Goal: Task Accomplishment & Management: Manage account settings

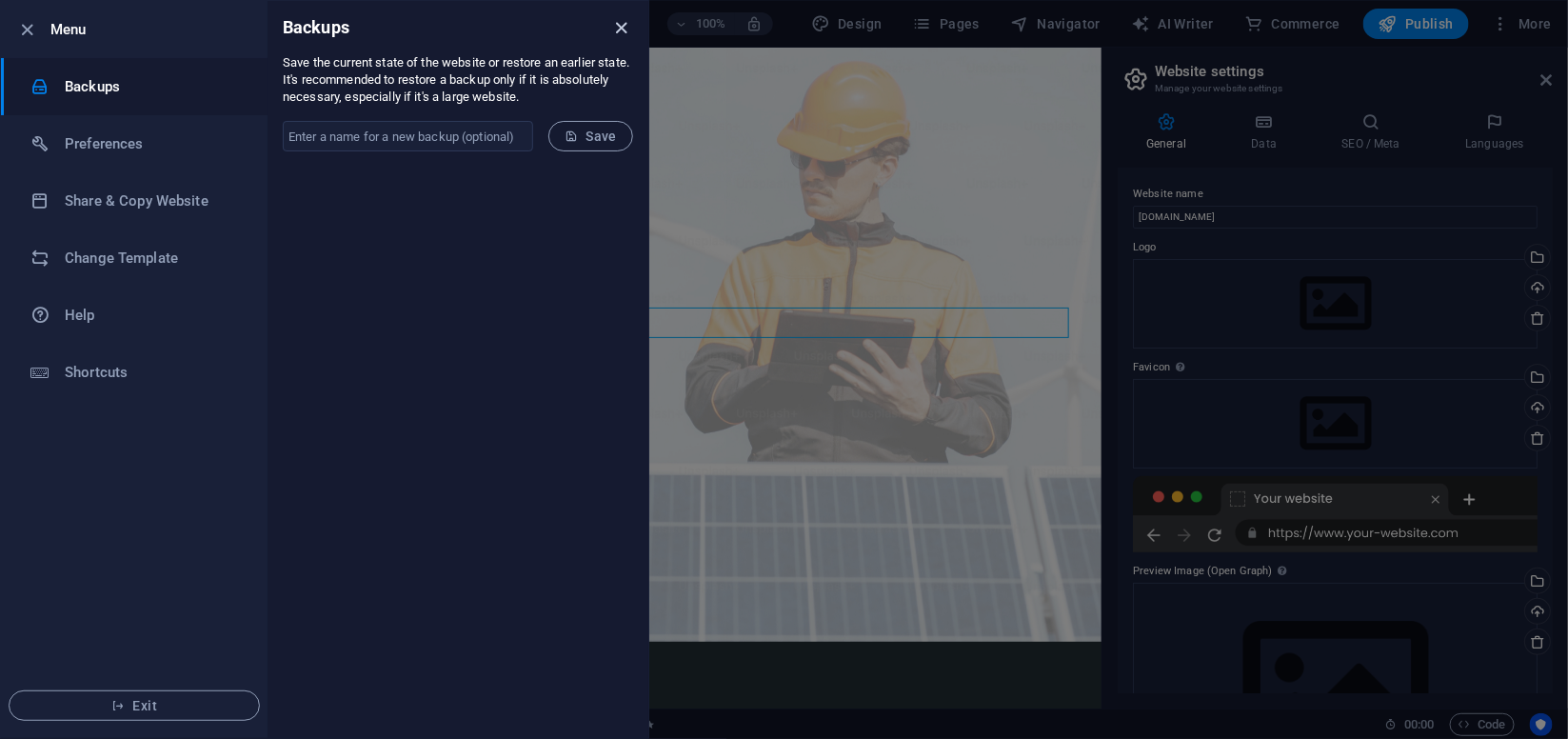
click at [611, 26] on div "Backups" at bounding box center [458, 28] width 381 height 54
click at [616, 23] on icon "close" at bounding box center [622, 28] width 22 height 22
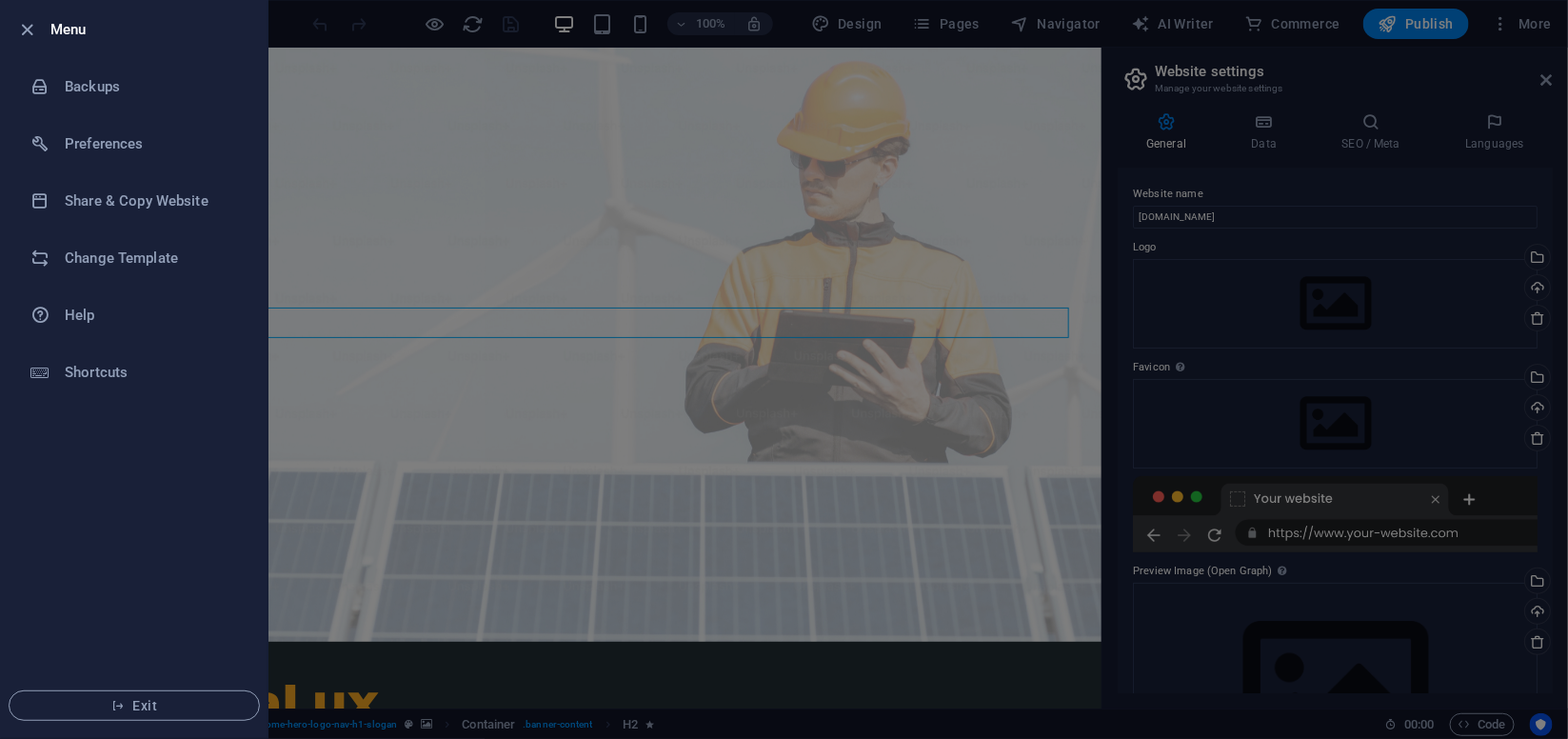
click at [1514, 35] on div at bounding box center [784, 369] width 1568 height 739
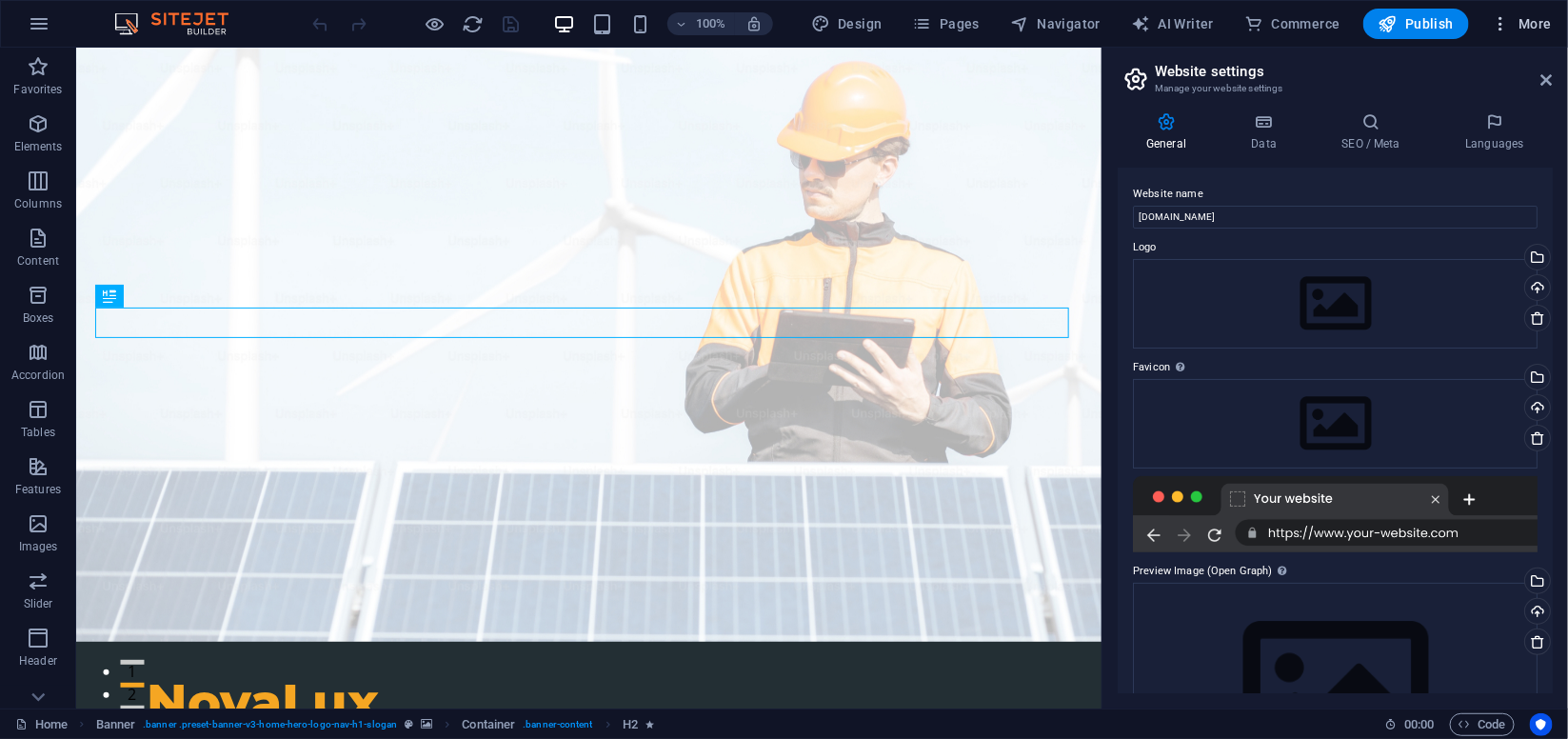
click at [1552, 27] on span "More" at bounding box center [1522, 23] width 60 height 19
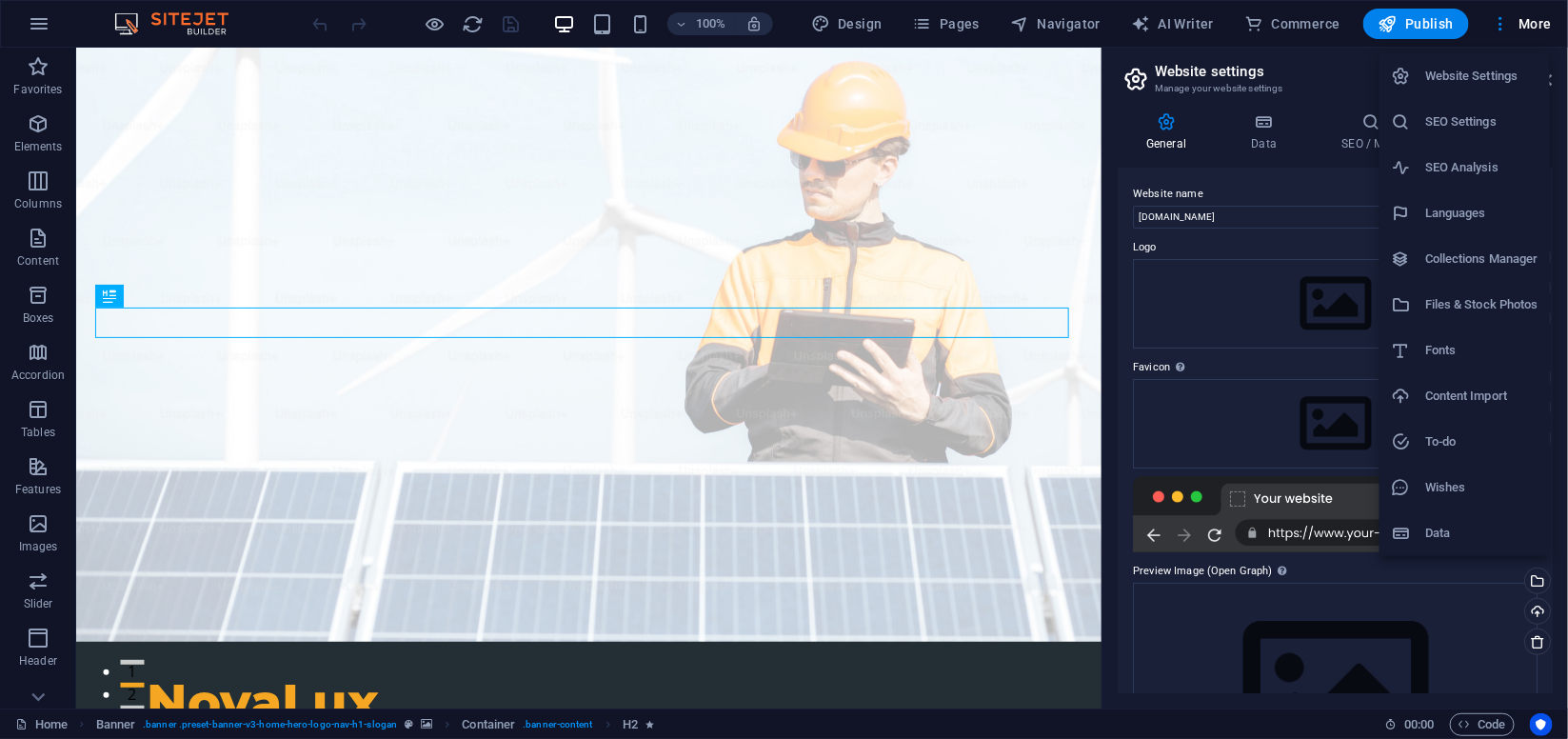
click at [844, 15] on div at bounding box center [784, 369] width 1568 height 739
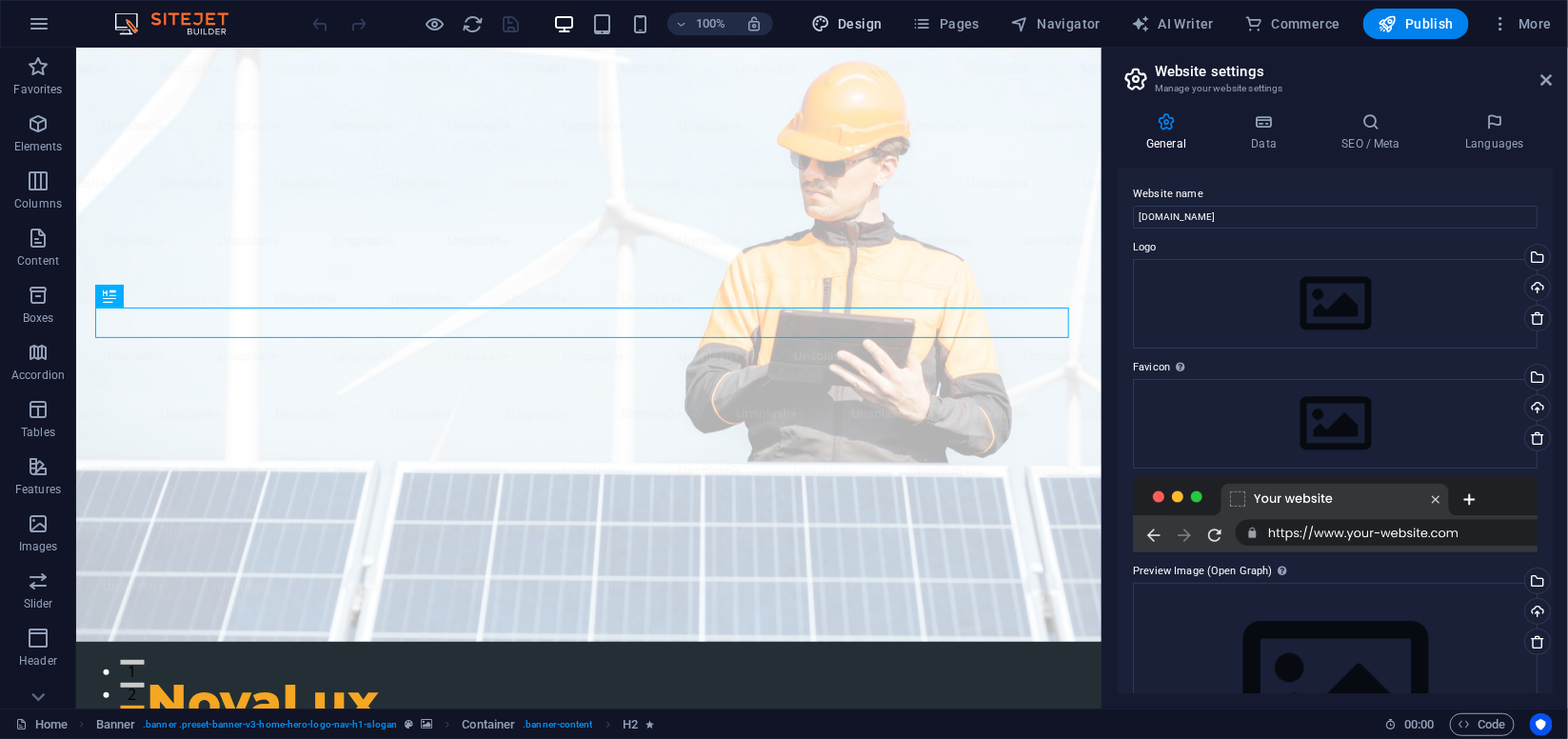
click at [839, 28] on span "Design" at bounding box center [847, 23] width 72 height 19
select select "px"
select select "200"
select select "px"
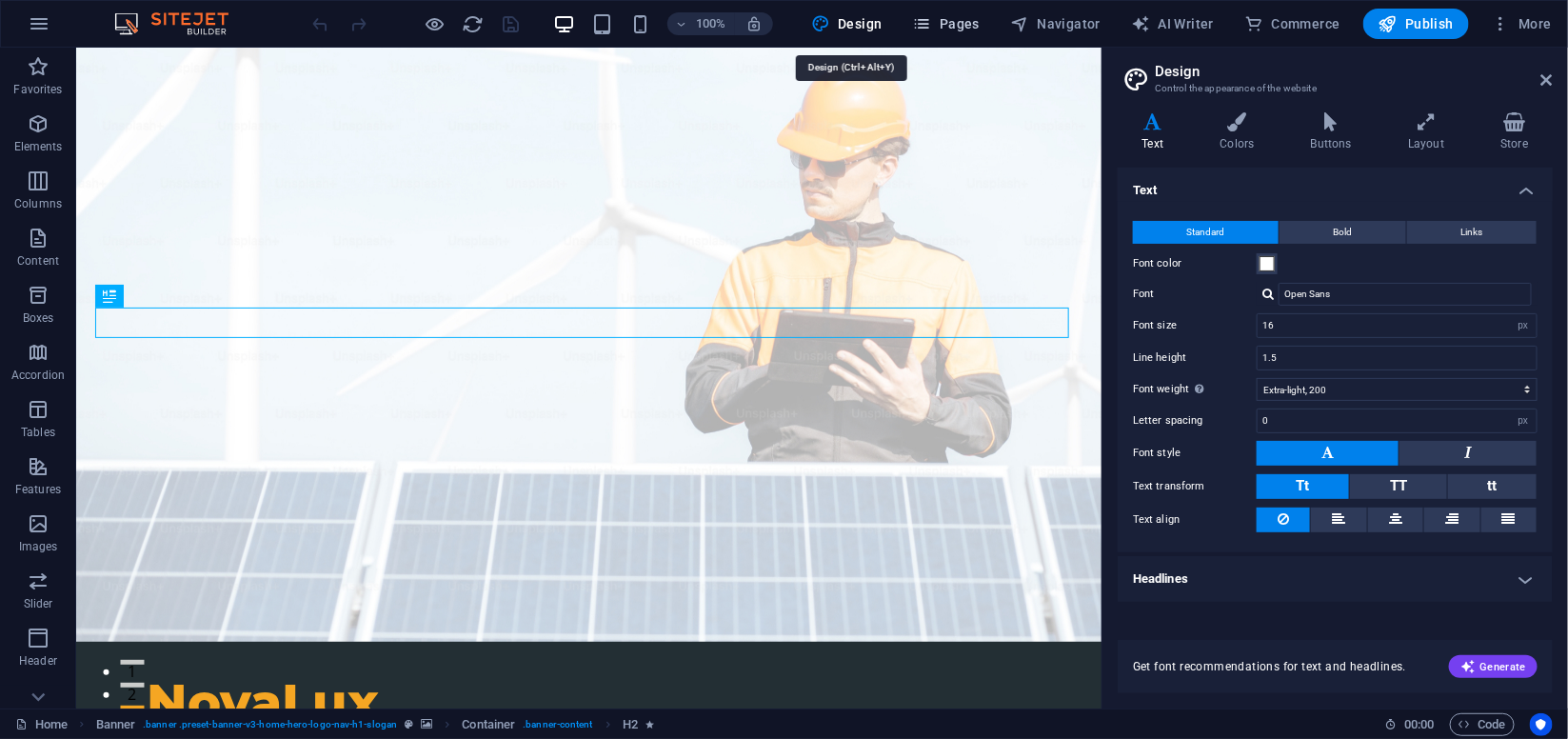
click at [945, 26] on span "Pages" at bounding box center [946, 23] width 67 height 19
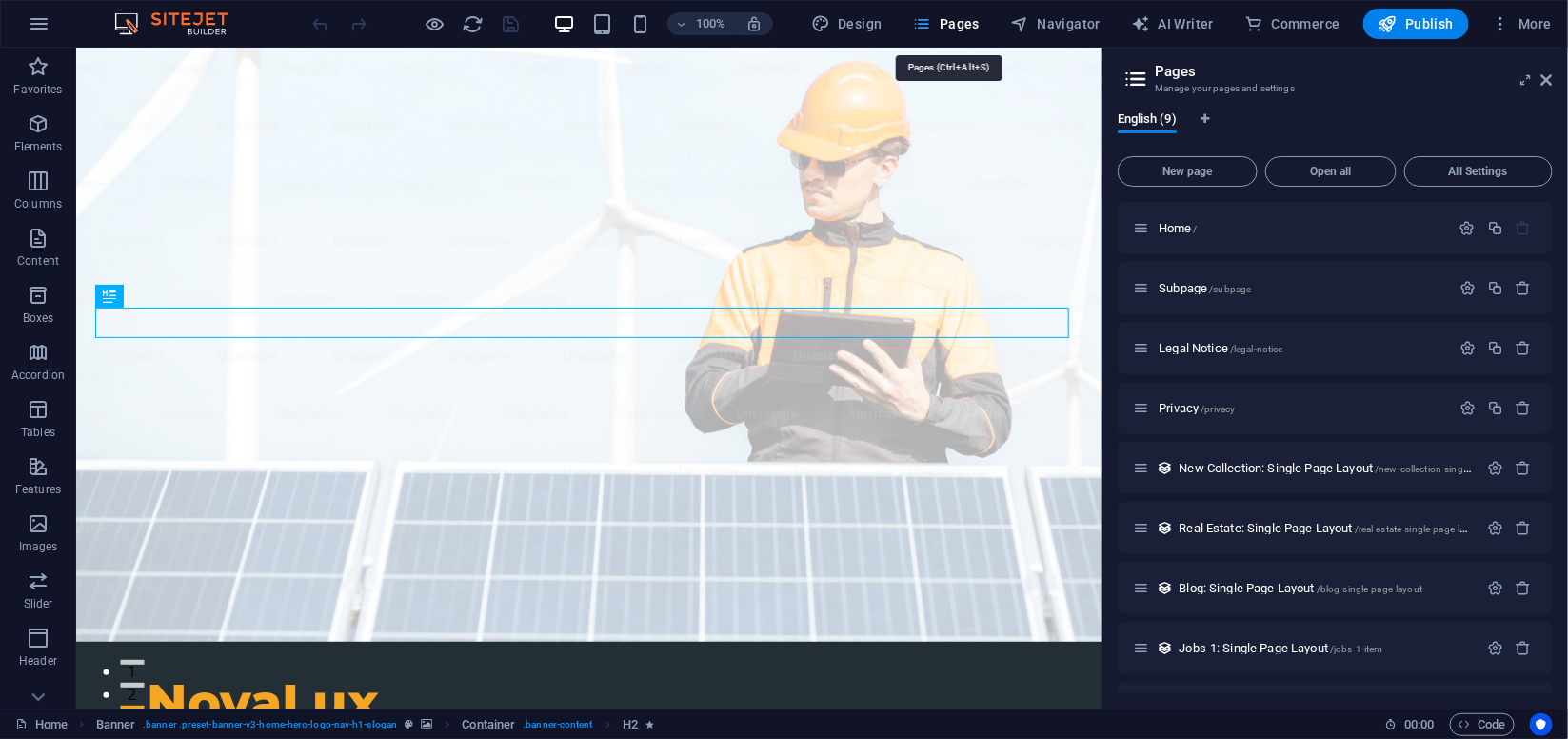
click at [945, 26] on span "Pages" at bounding box center [946, 23] width 67 height 19
click at [1297, 150] on div "English (9) New page Open all All Settings Home / Subpage /subpage Legal Notice…" at bounding box center [1335, 403] width 435 height 581
click at [1433, 166] on span "All Settings" at bounding box center [1478, 171] width 131 height 11
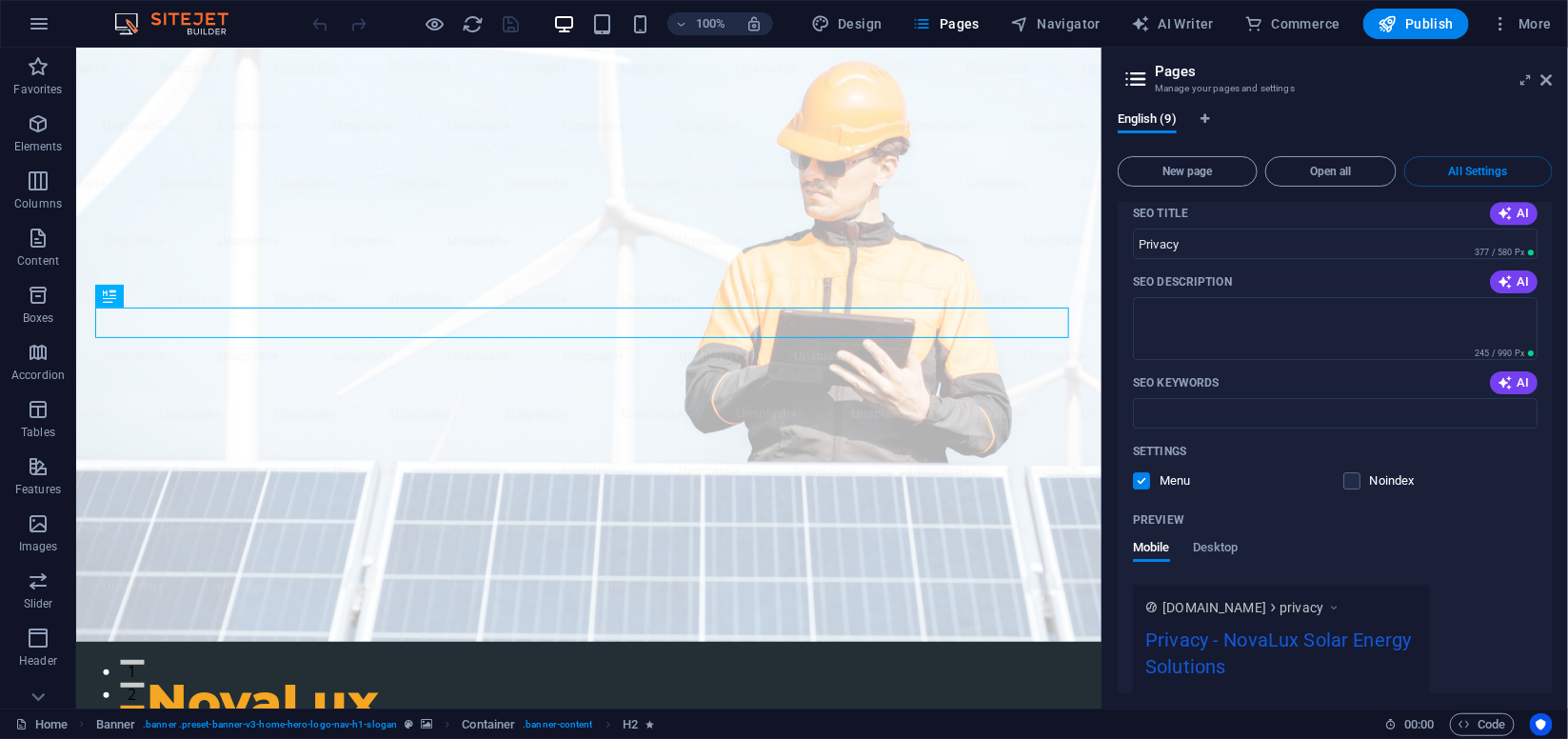
scroll to position [2770, 0]
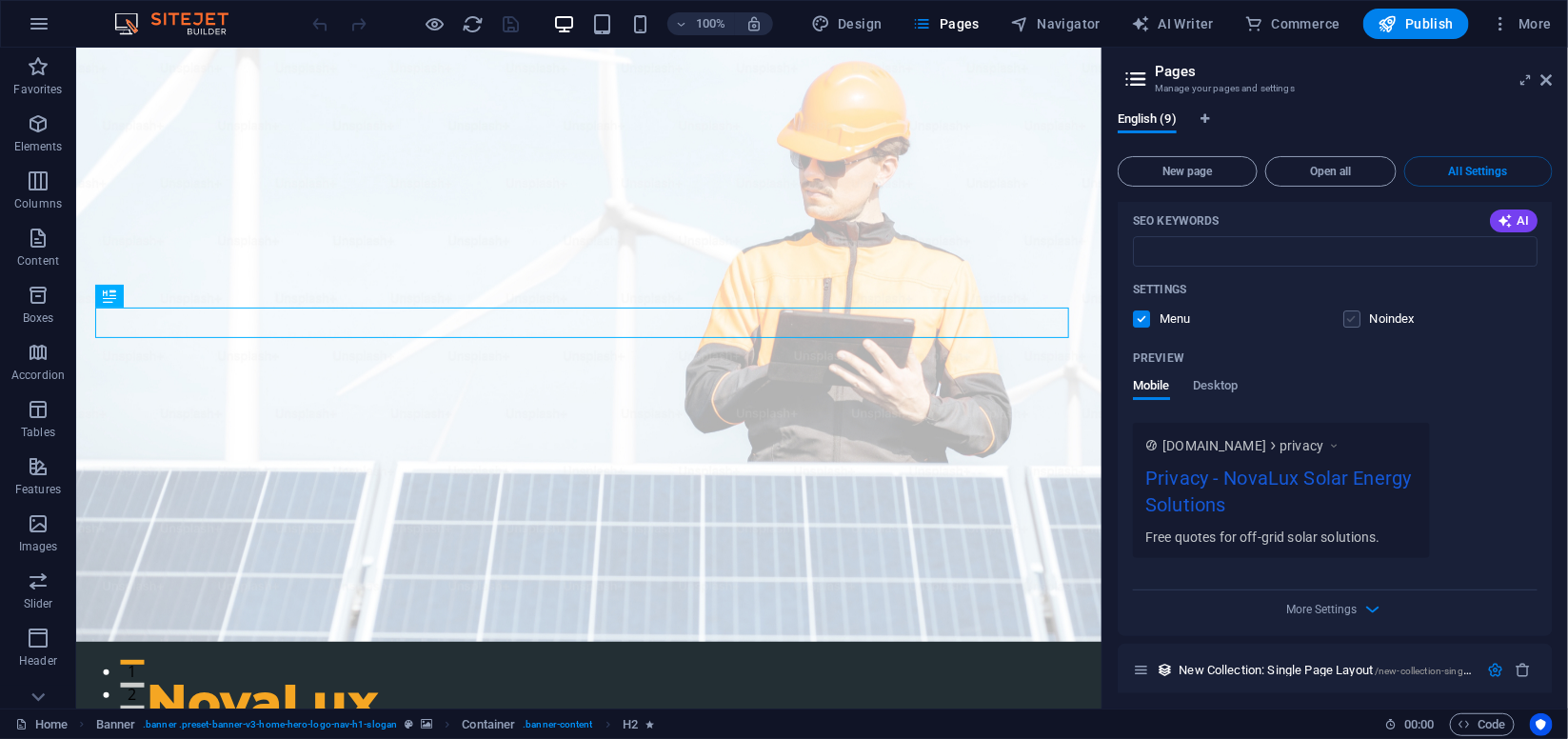
click at [1351, 310] on label at bounding box center [1351, 318] width 17 height 17
click at [0, 0] on input "checkbox" at bounding box center [0, 0] width 0 height 0
click at [1347, 310] on label at bounding box center [1351, 318] width 17 height 17
click at [0, 0] on input "checkbox" at bounding box center [0, 0] width 0 height 0
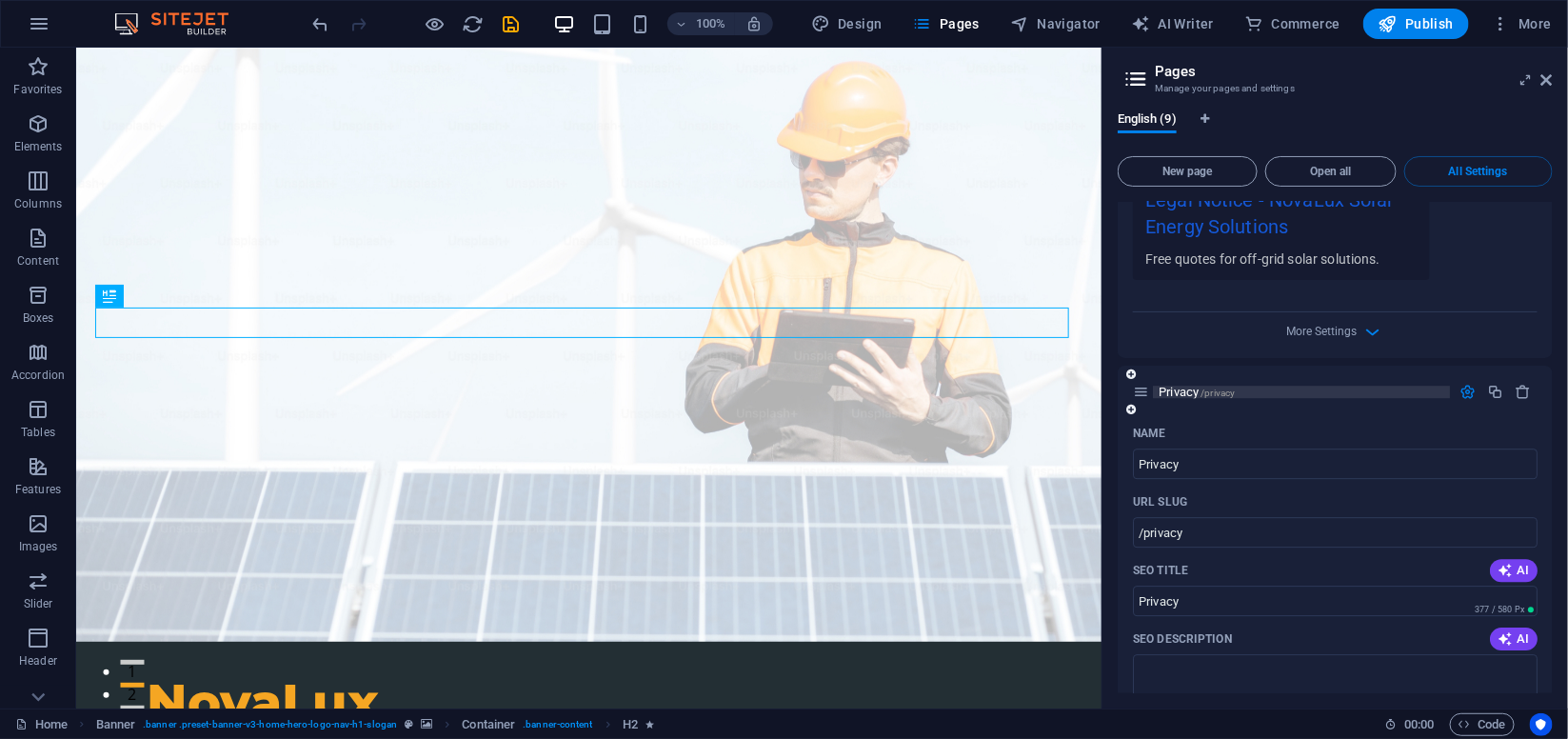
scroll to position [2078, 0]
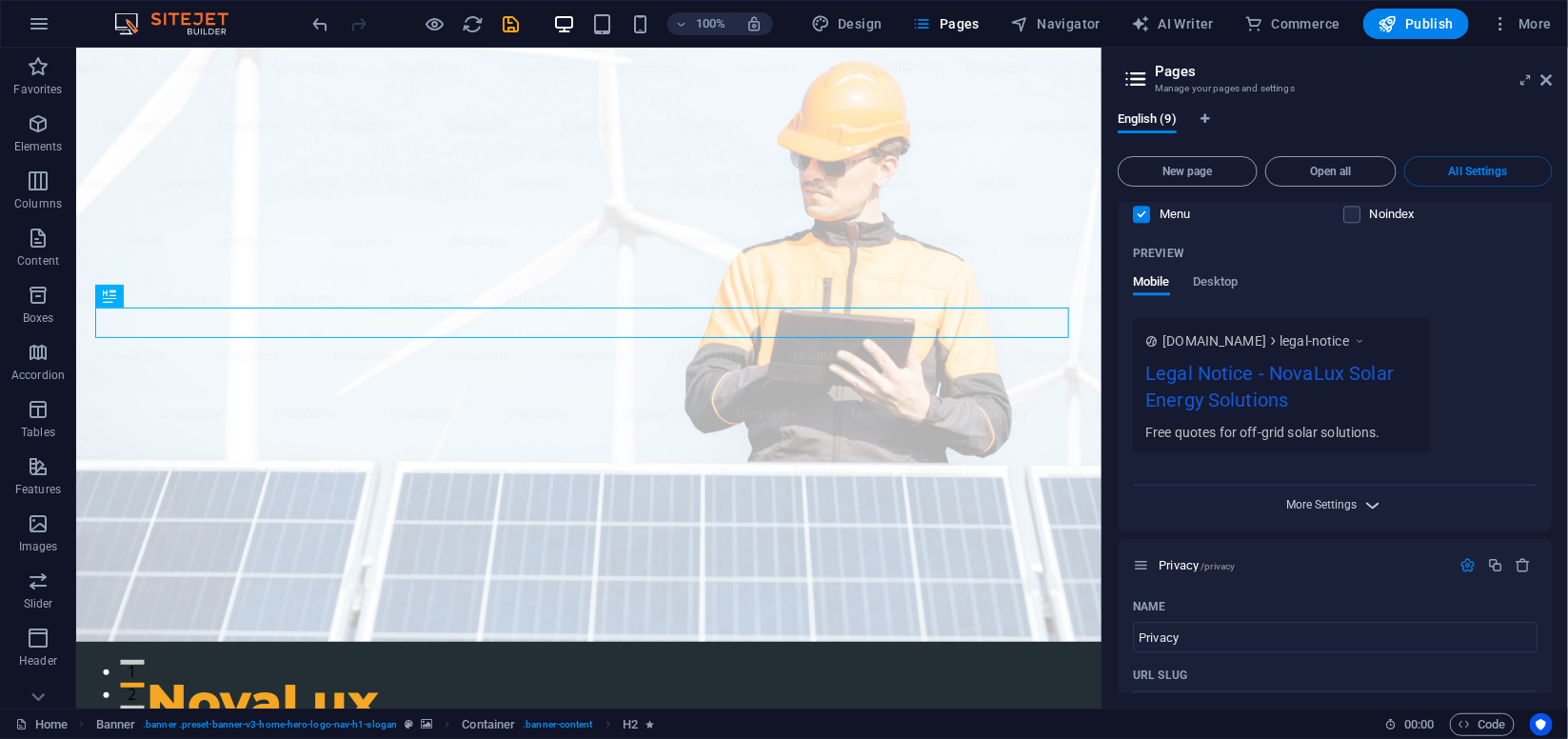
click at [1354, 498] on span "More Settings" at bounding box center [1322, 504] width 71 height 13
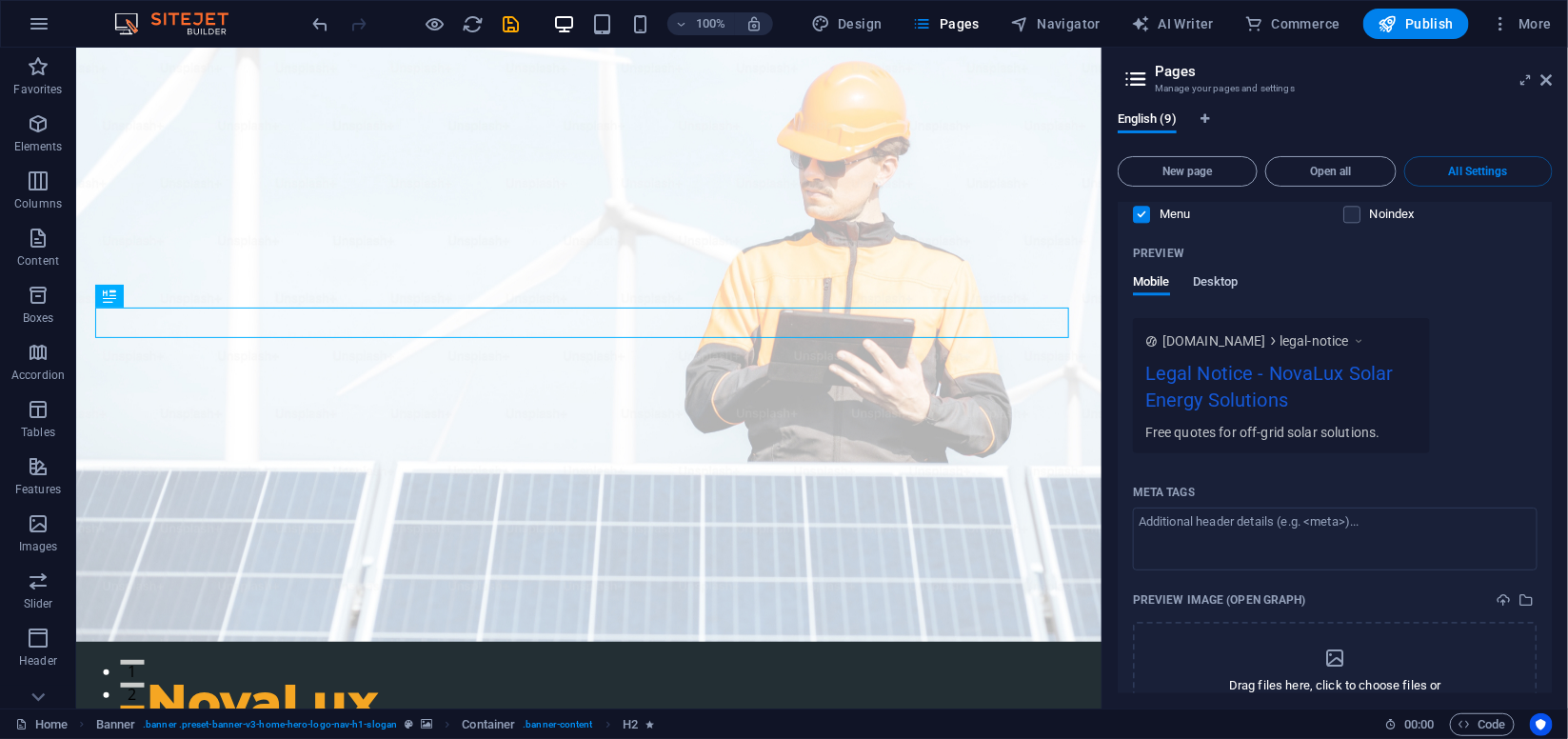
click at [1219, 271] on span "Desktop" at bounding box center [1216, 283] width 46 height 27
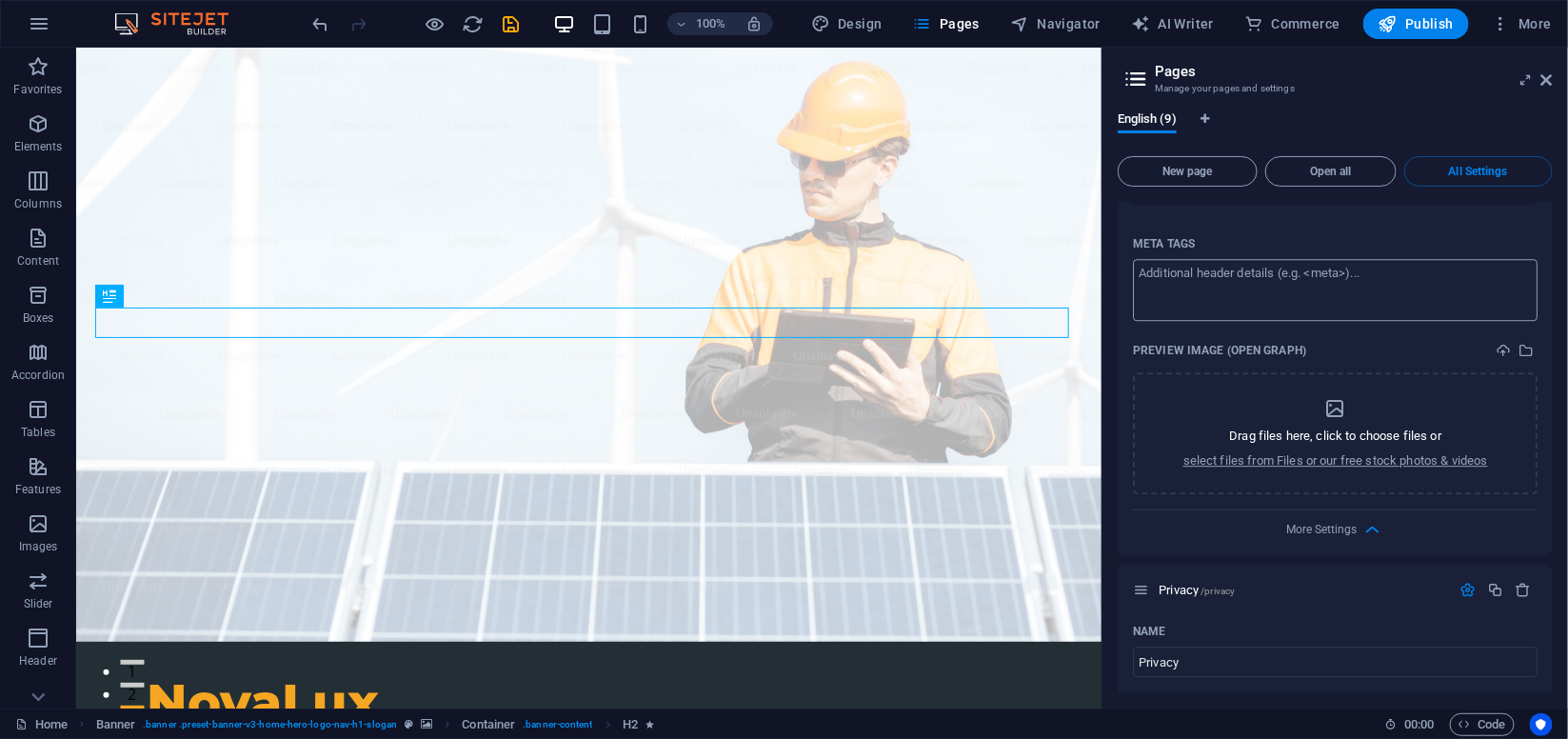
scroll to position [2425, 0]
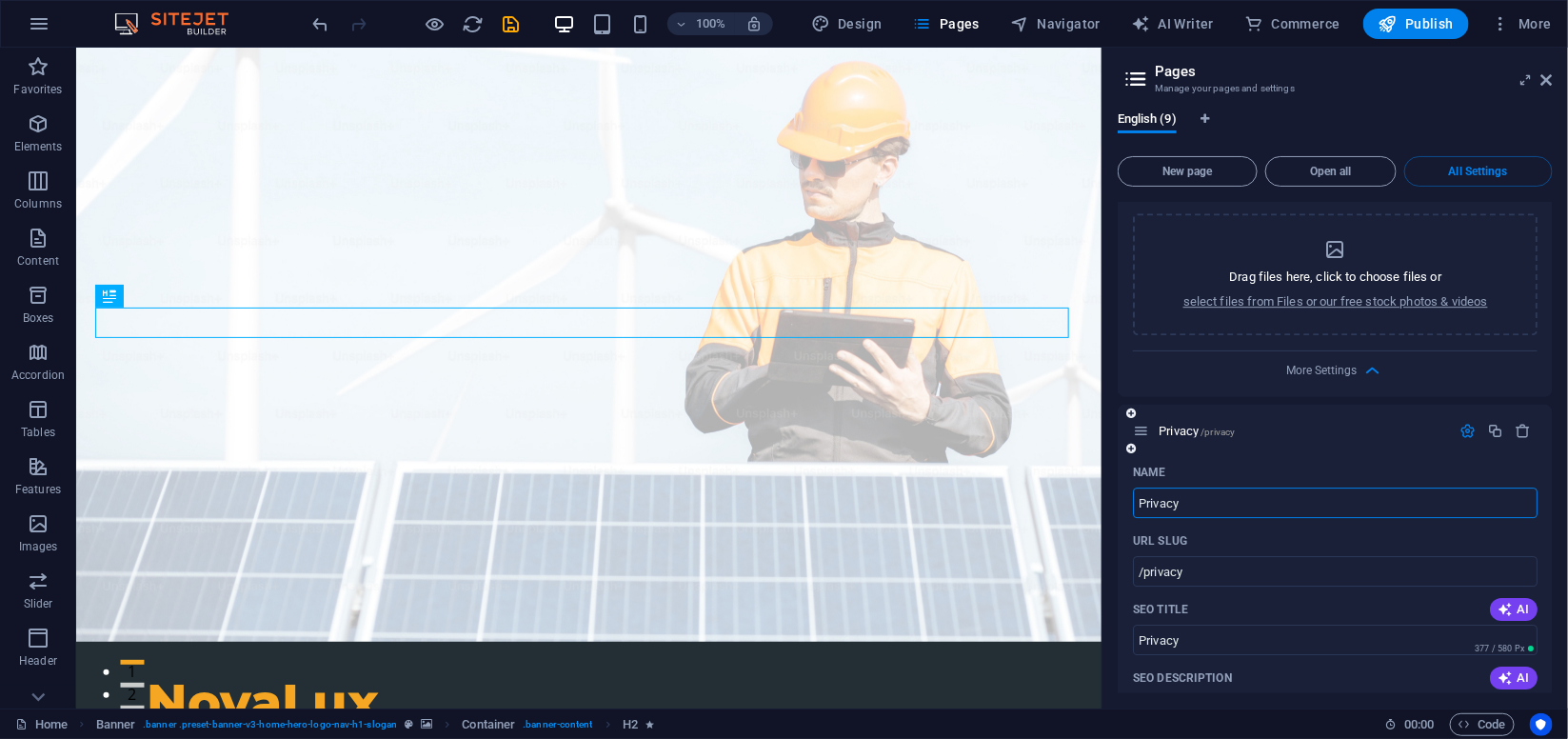
click at [1223, 487] on input "Privacy" at bounding box center [1335, 502] width 405 height 31
click at [1514, 598] on button "AI" at bounding box center [1514, 609] width 48 height 23
click at [1514, 598] on div "AI" at bounding box center [1514, 609] width 48 height 23
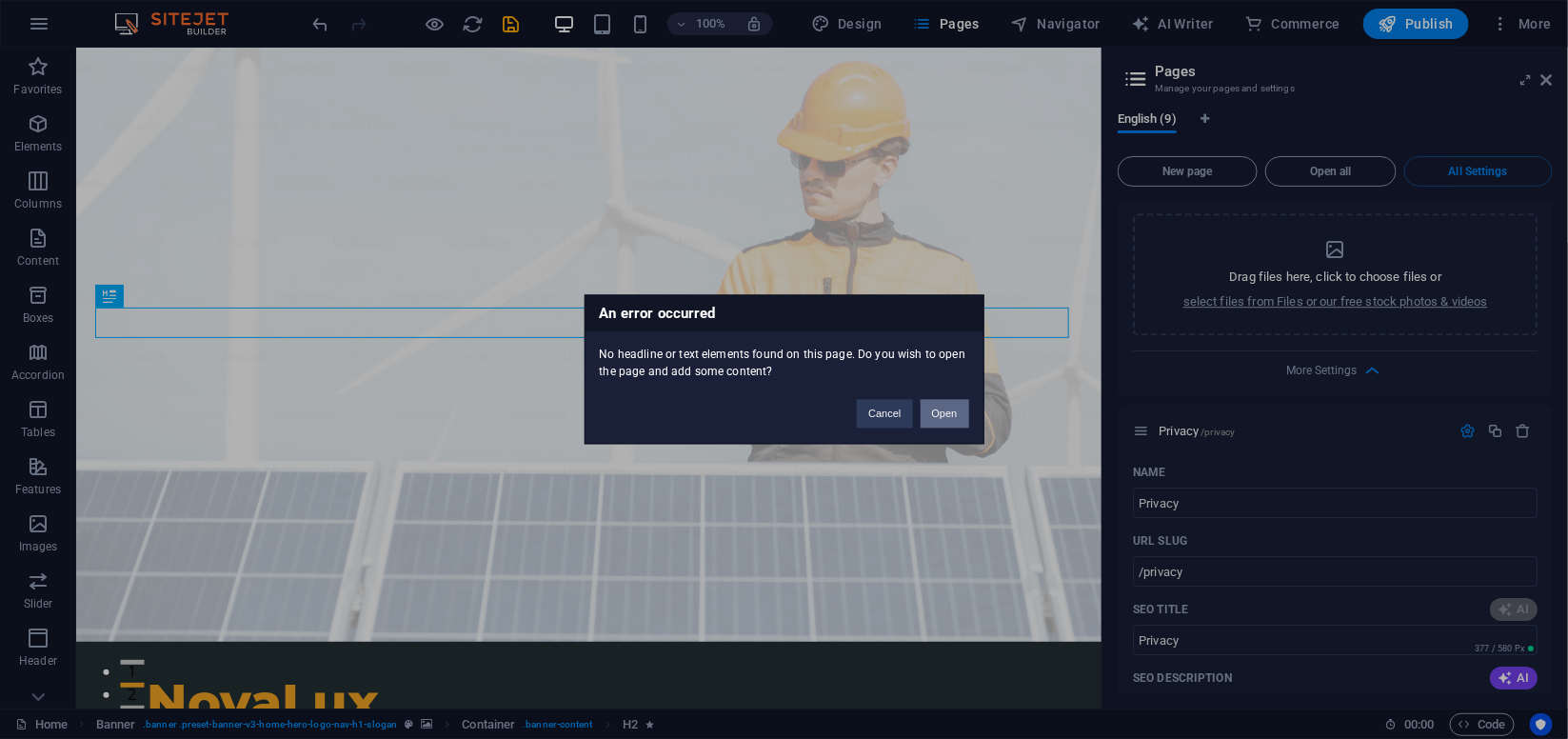
click at [948, 405] on button "Open" at bounding box center [944, 414] width 49 height 29
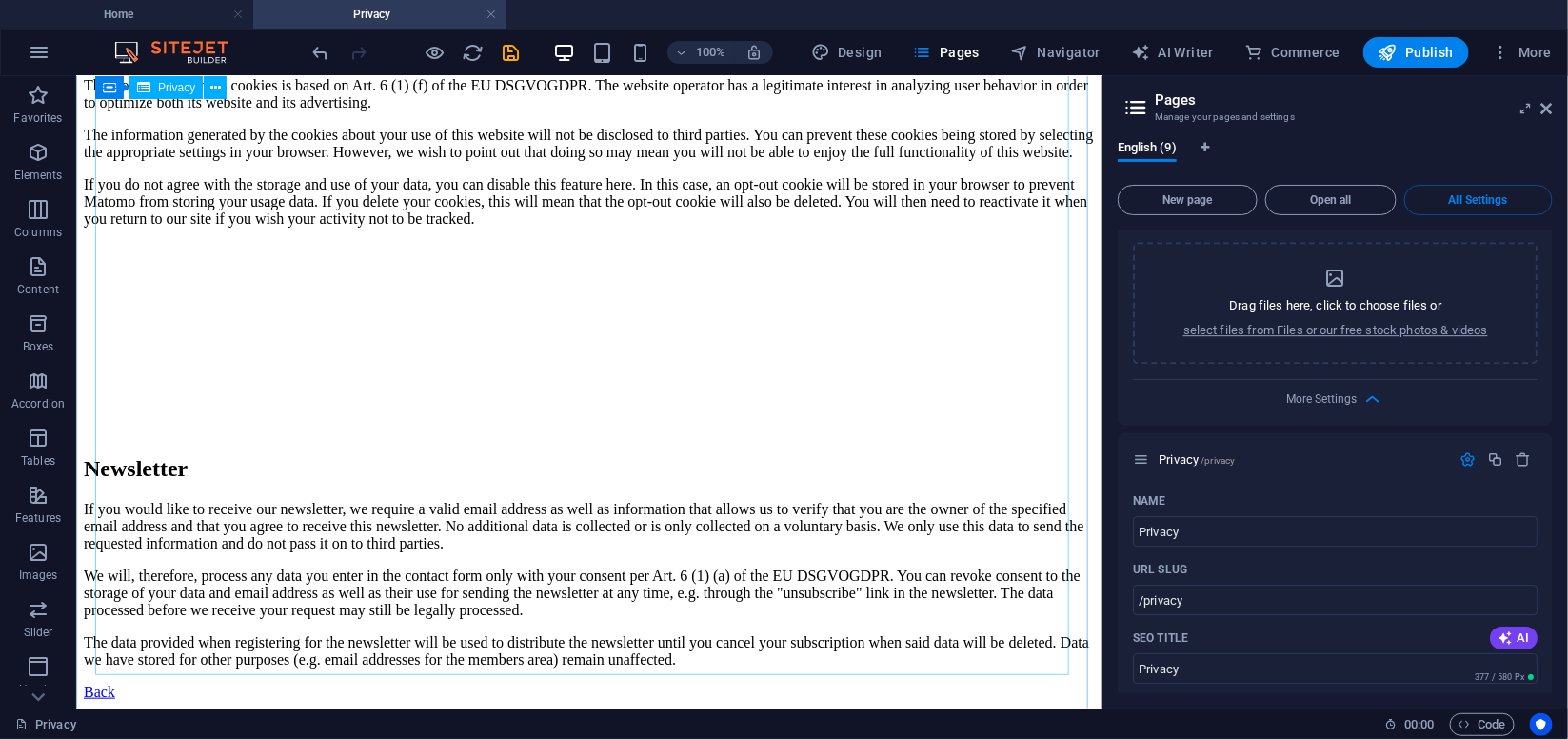
scroll to position [4828, 0]
drag, startPoint x: 1438, startPoint y: 48, endPoint x: 1429, endPoint y: 47, distance: 9.1
click at [1437, 48] on span "Publish" at bounding box center [1417, 52] width 76 height 19
